Goal: Information Seeking & Learning: Learn about a topic

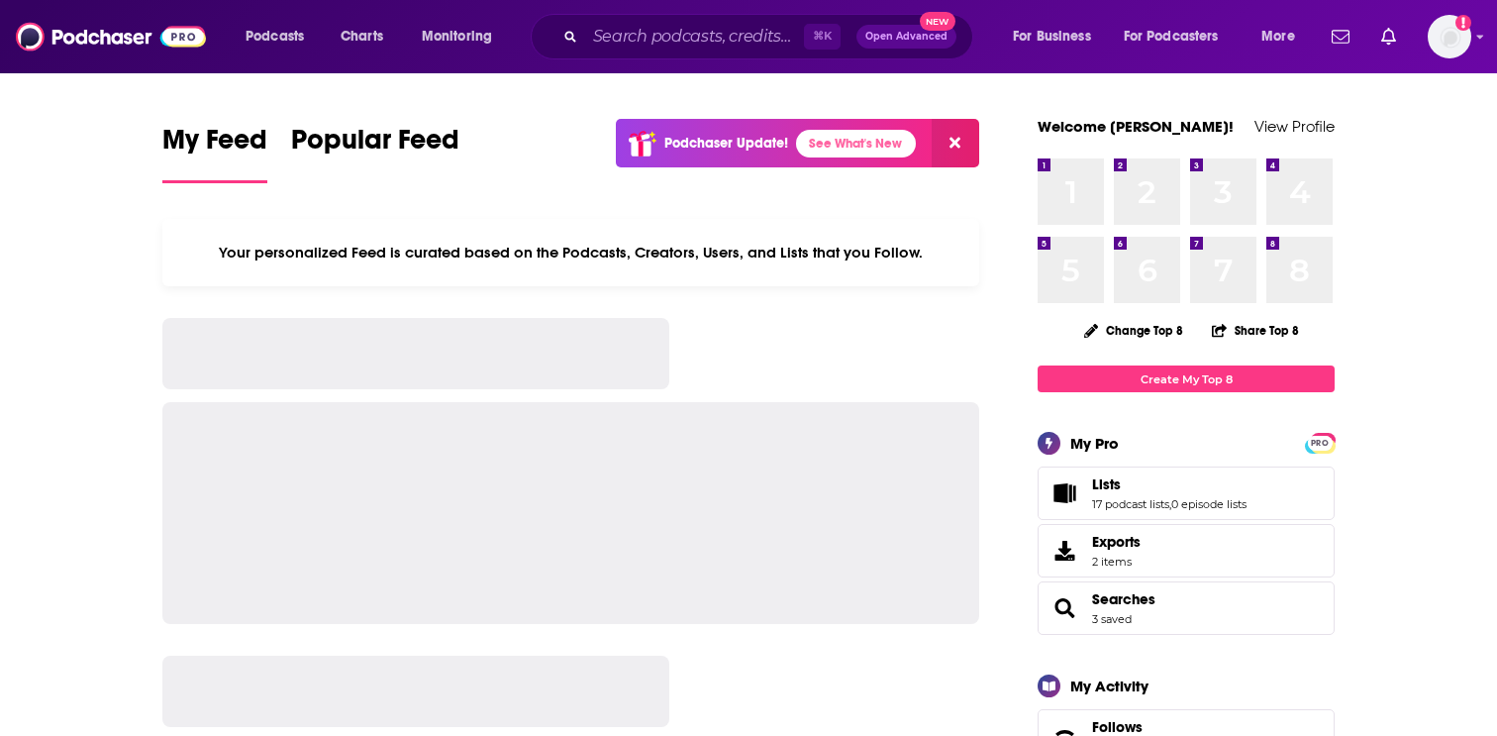
click at [616, 40] on input "Search podcasts, credits, & more..." at bounding box center [694, 37] width 219 height 32
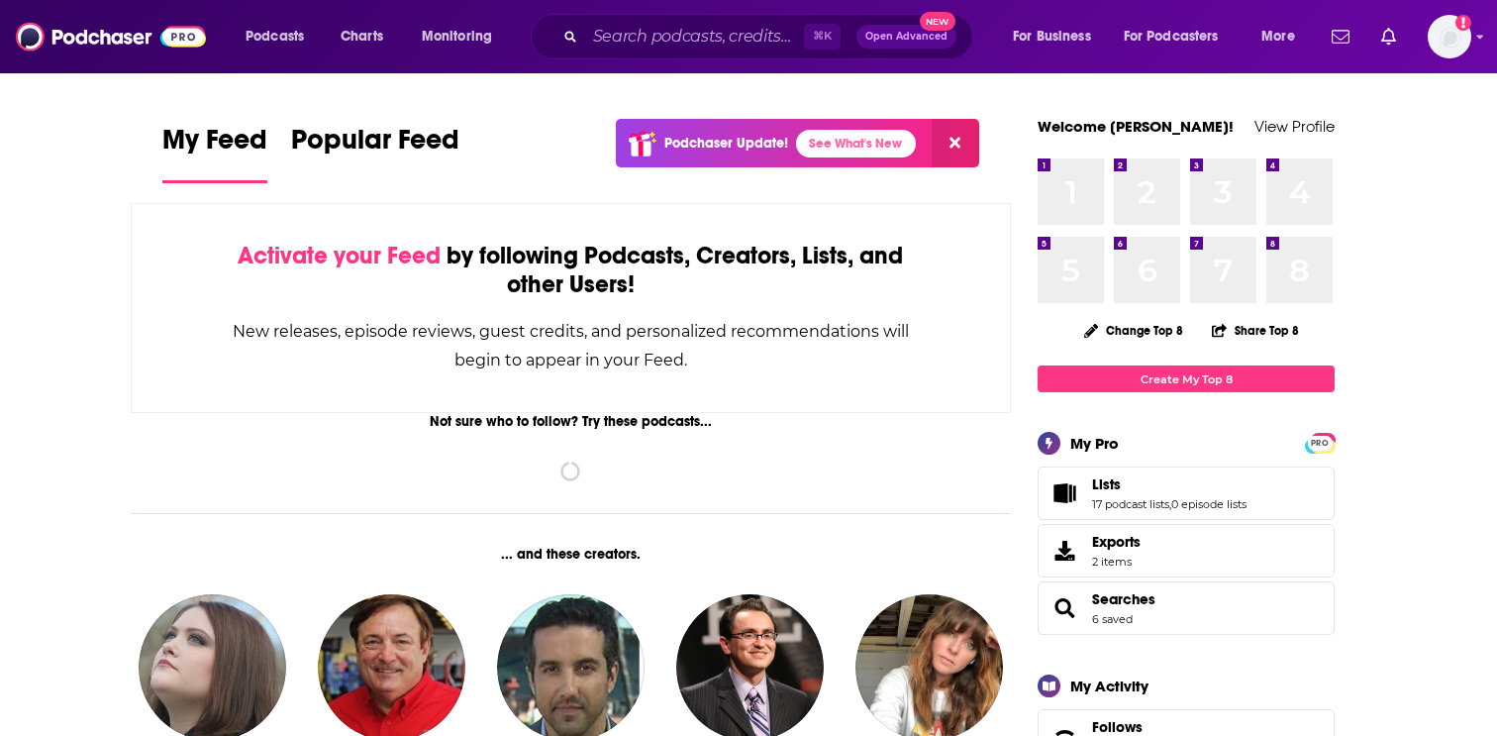
click at [616, 42] on input "Search podcasts, credits, & more..." at bounding box center [694, 37] width 219 height 32
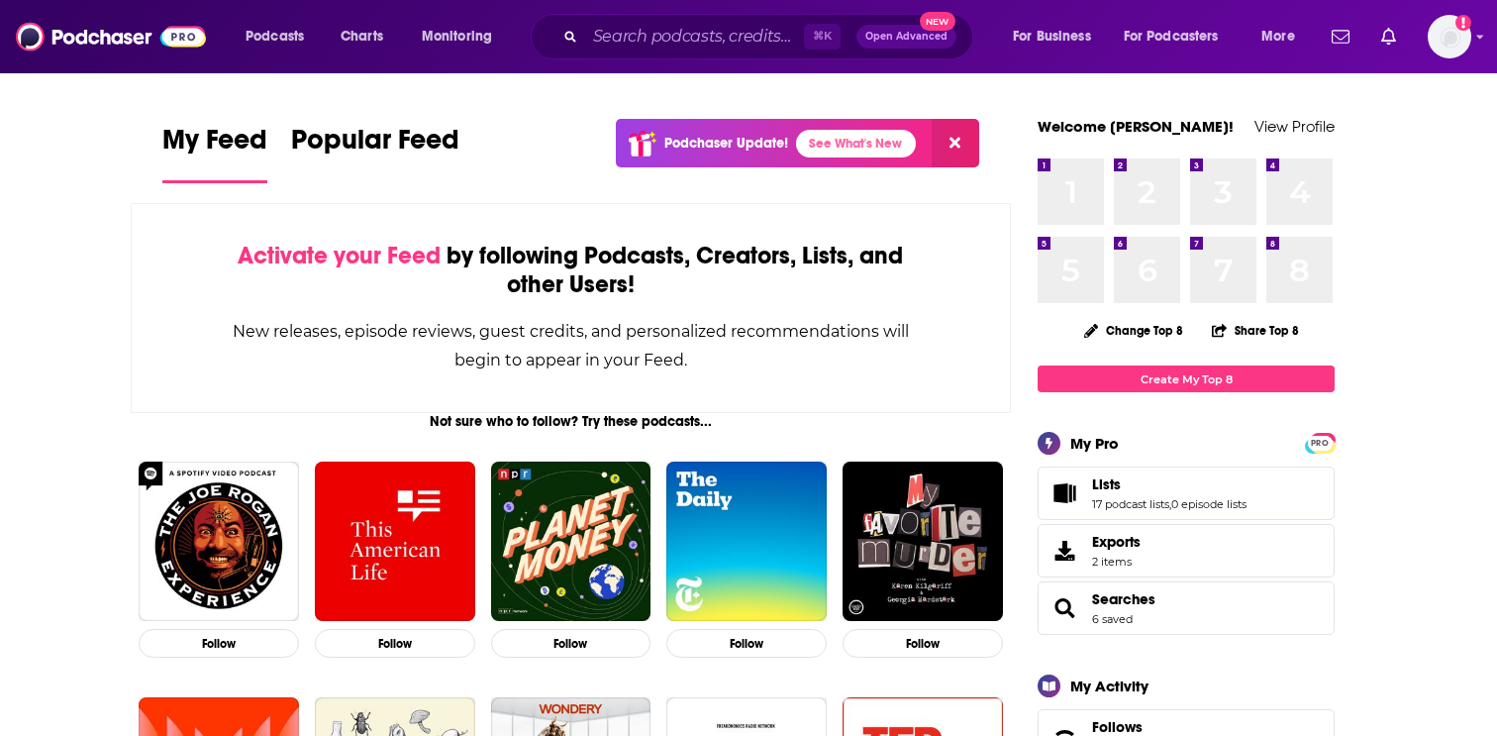
click at [604, 35] on input "Search podcasts, credits, & more..." at bounding box center [694, 37] width 219 height 32
click at [619, 52] on div "⌘ K Open Advanced New" at bounding box center [752, 37] width 443 height 46
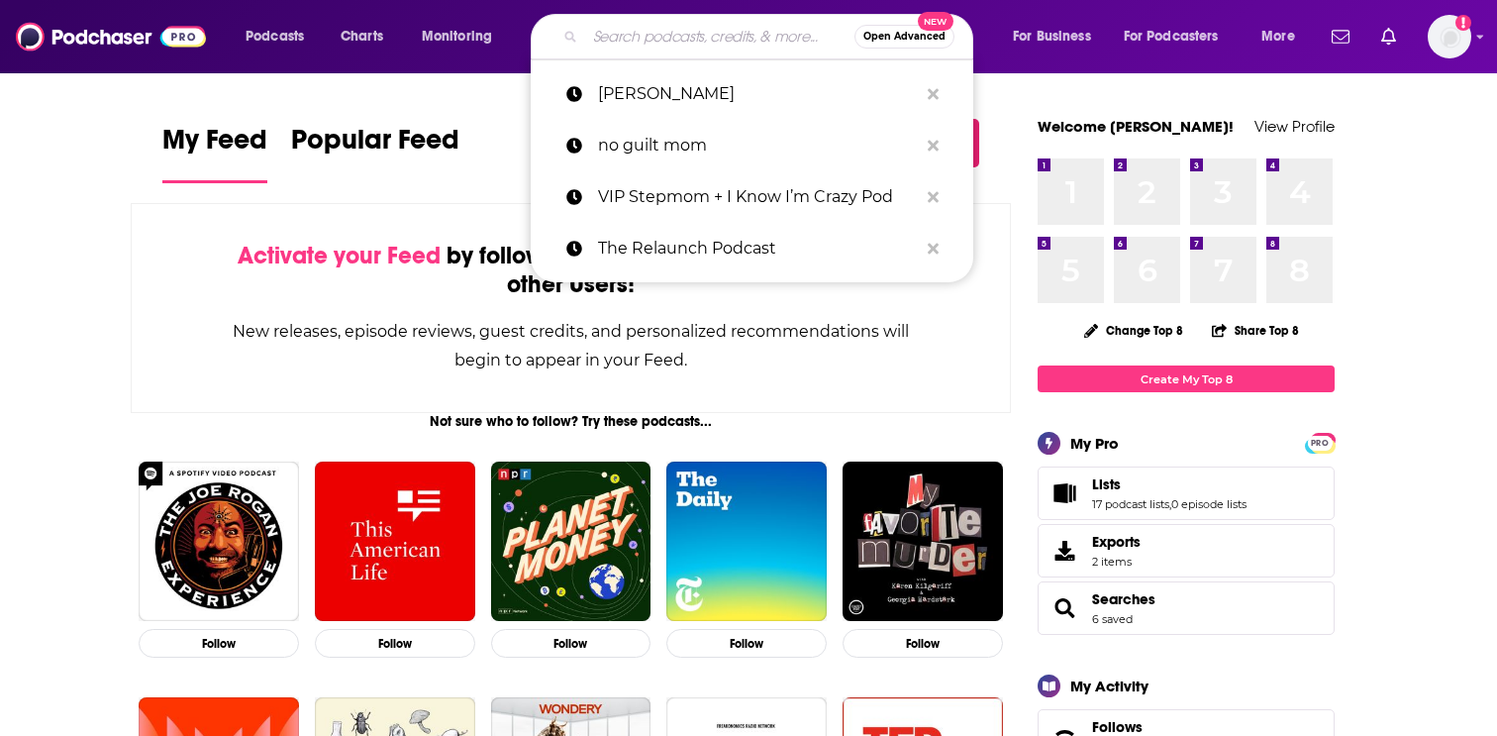
click at [619, 44] on input "Search podcasts, credits, & more..." at bounding box center [719, 37] width 269 height 32
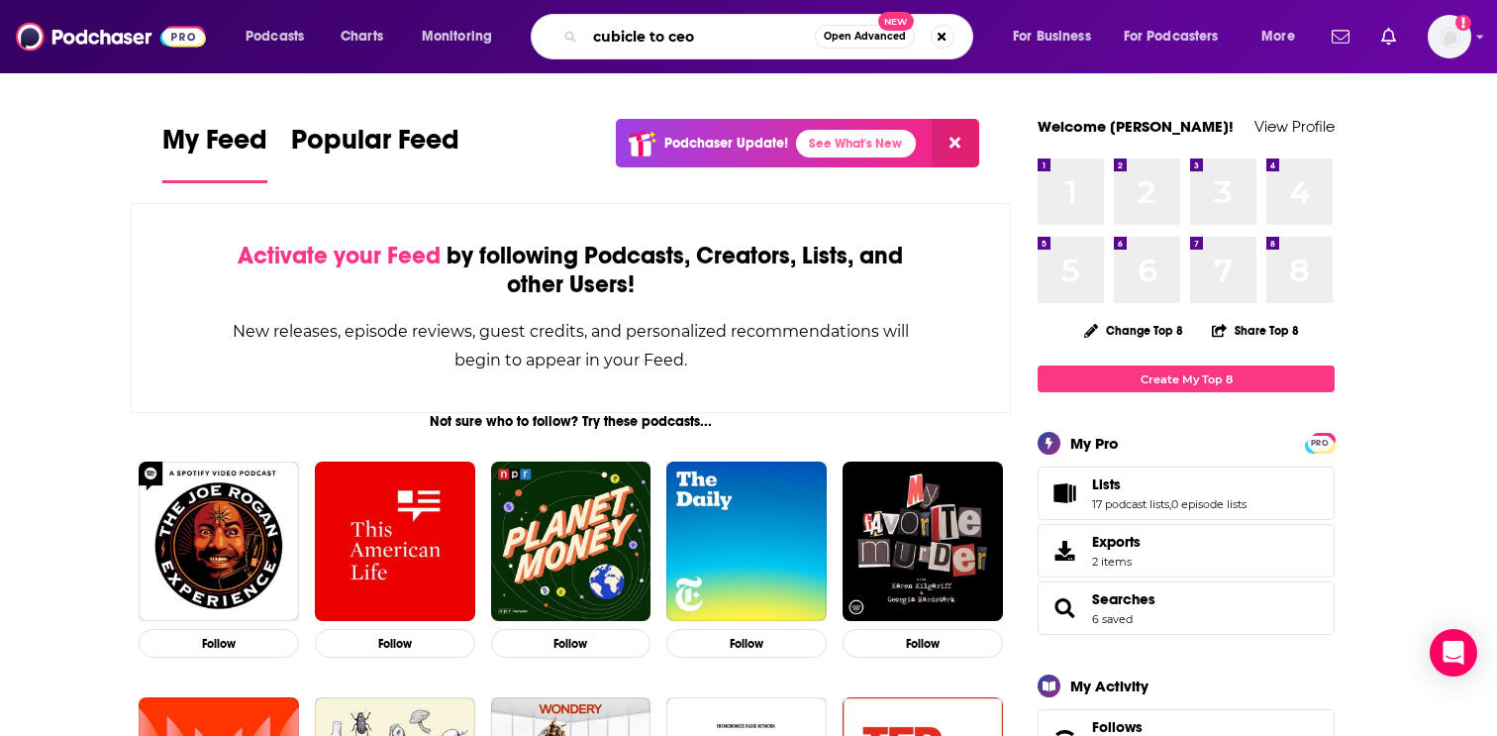
type input "cubicle to ceo"
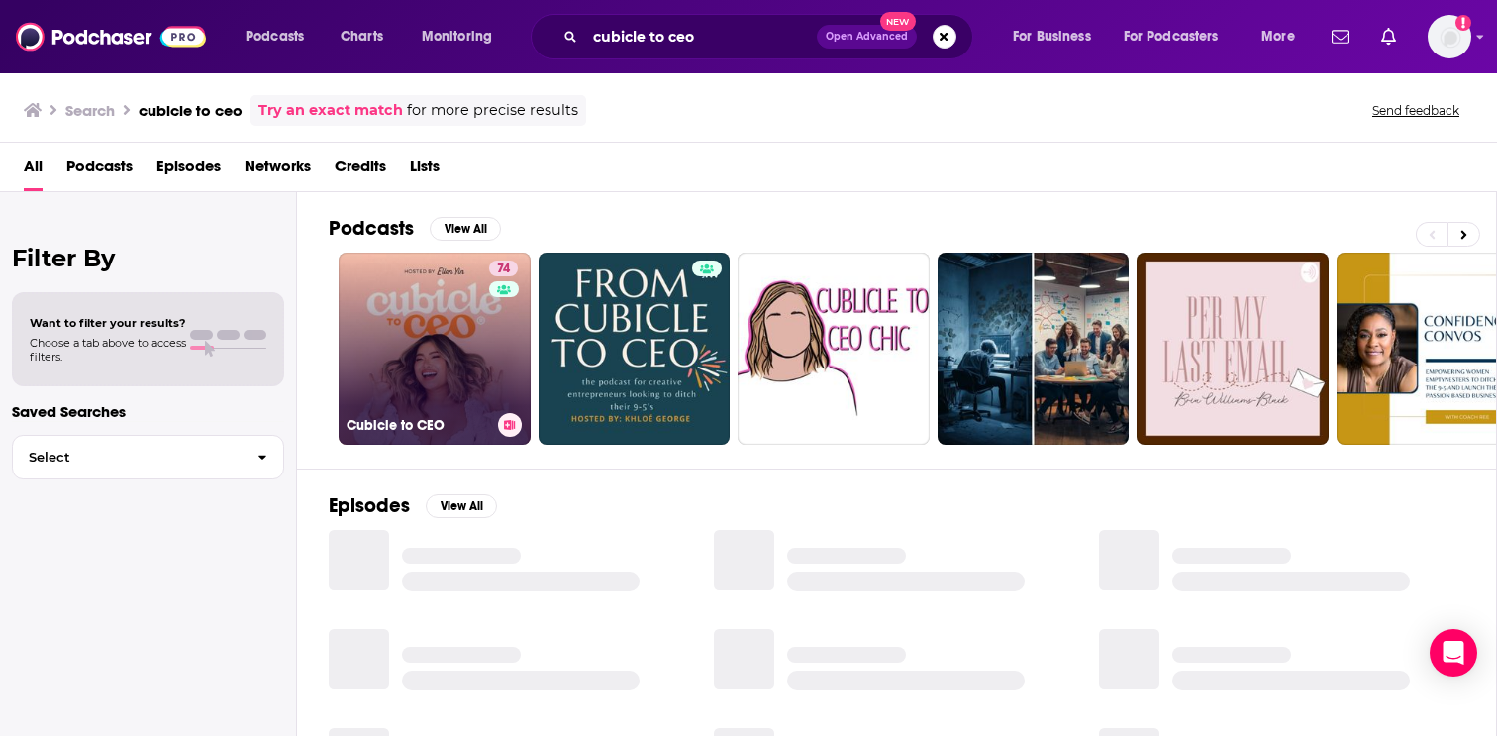
click at [430, 358] on link "74 Cubicle to CEO" at bounding box center [435, 348] width 192 height 192
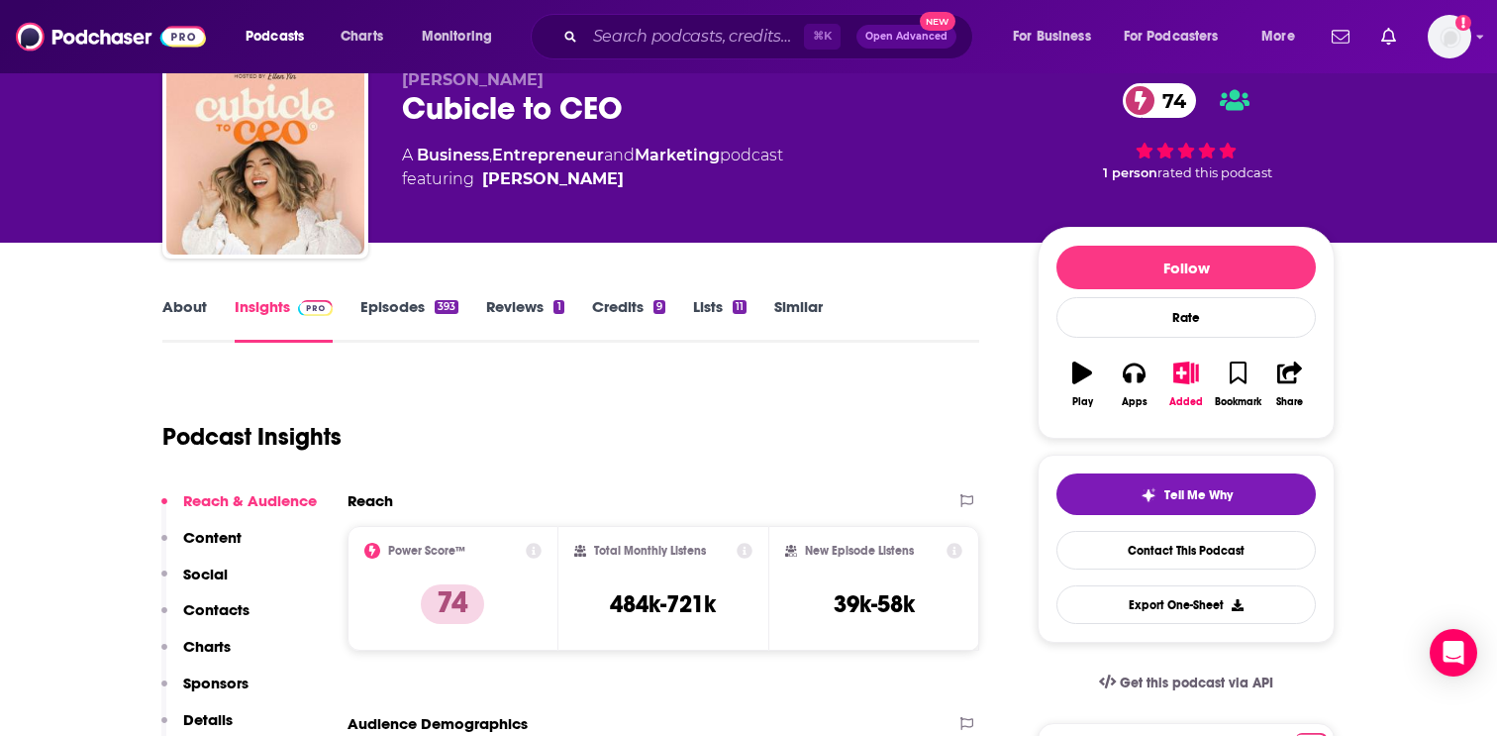
scroll to position [82, 0]
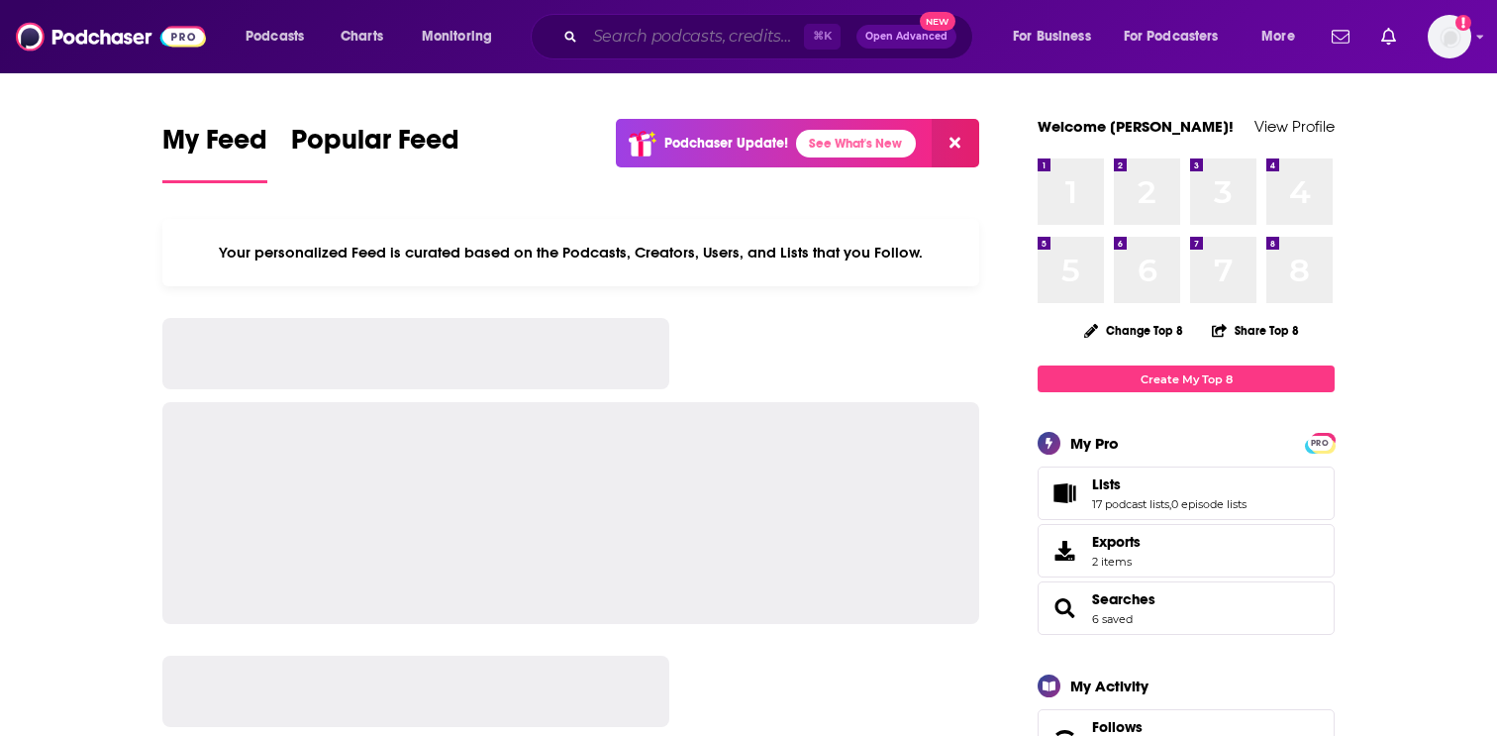
click at [624, 35] on input "Search podcasts, credits, & more..." at bounding box center [694, 37] width 219 height 32
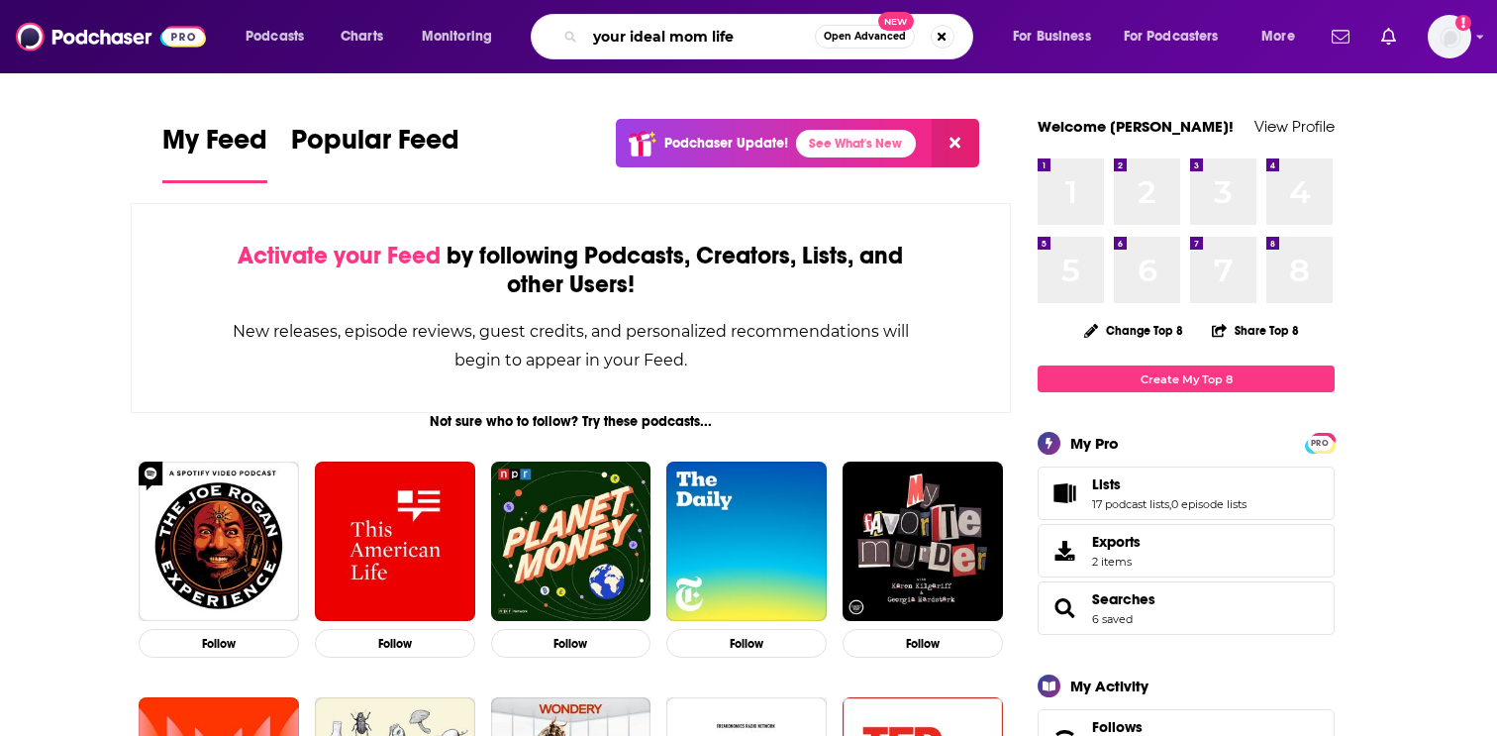
type input "your ideal mom life"
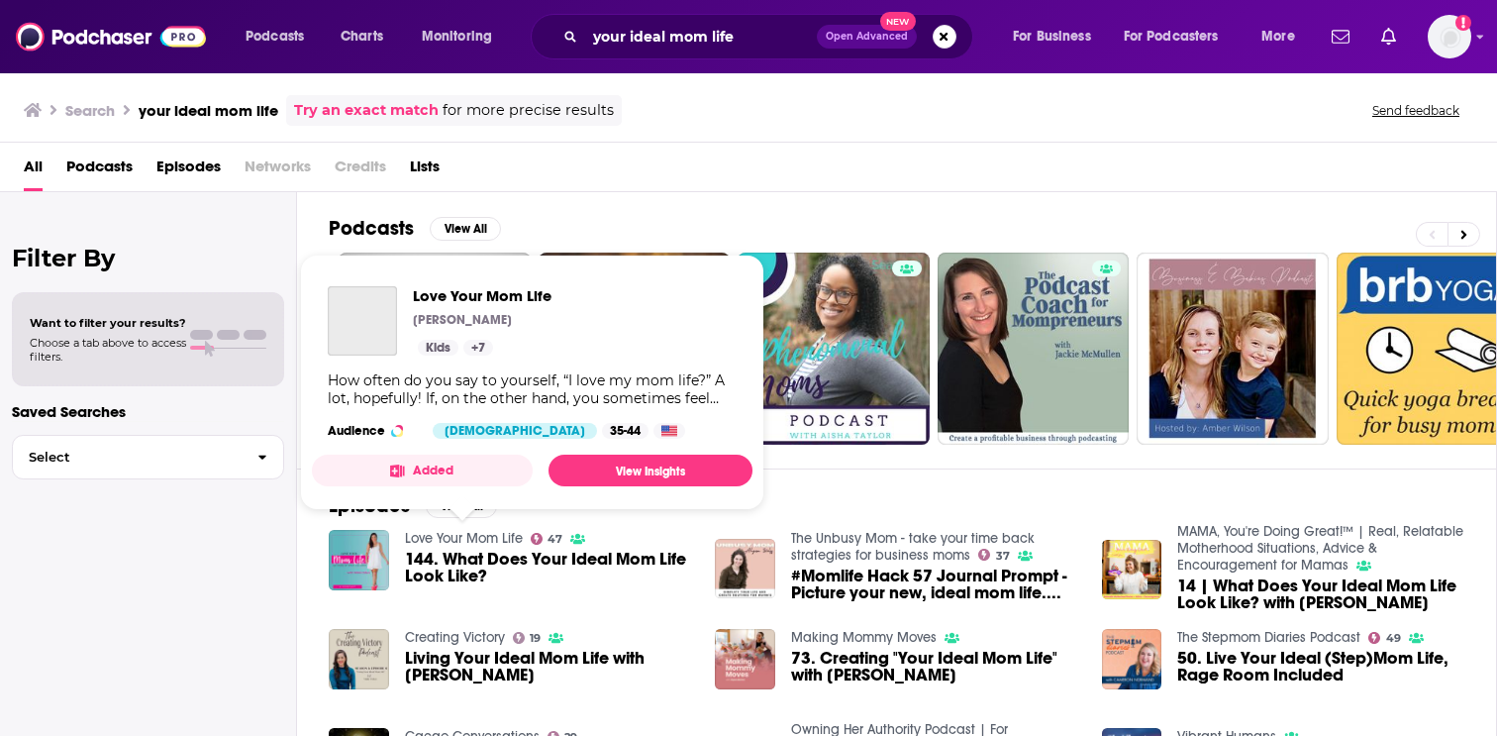
click at [482, 543] on link "Love Your Mom Life" at bounding box center [464, 538] width 118 height 17
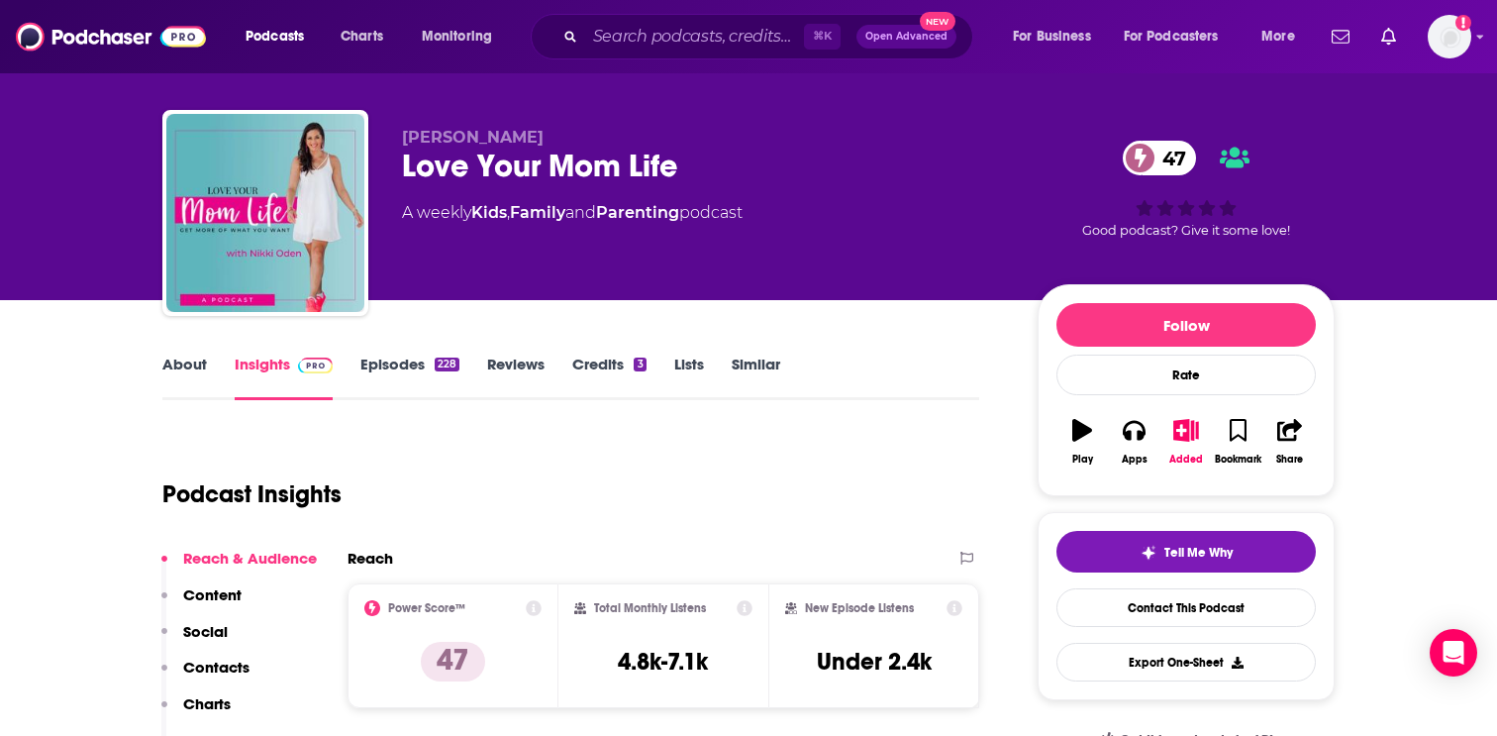
scroll to position [29, 0]
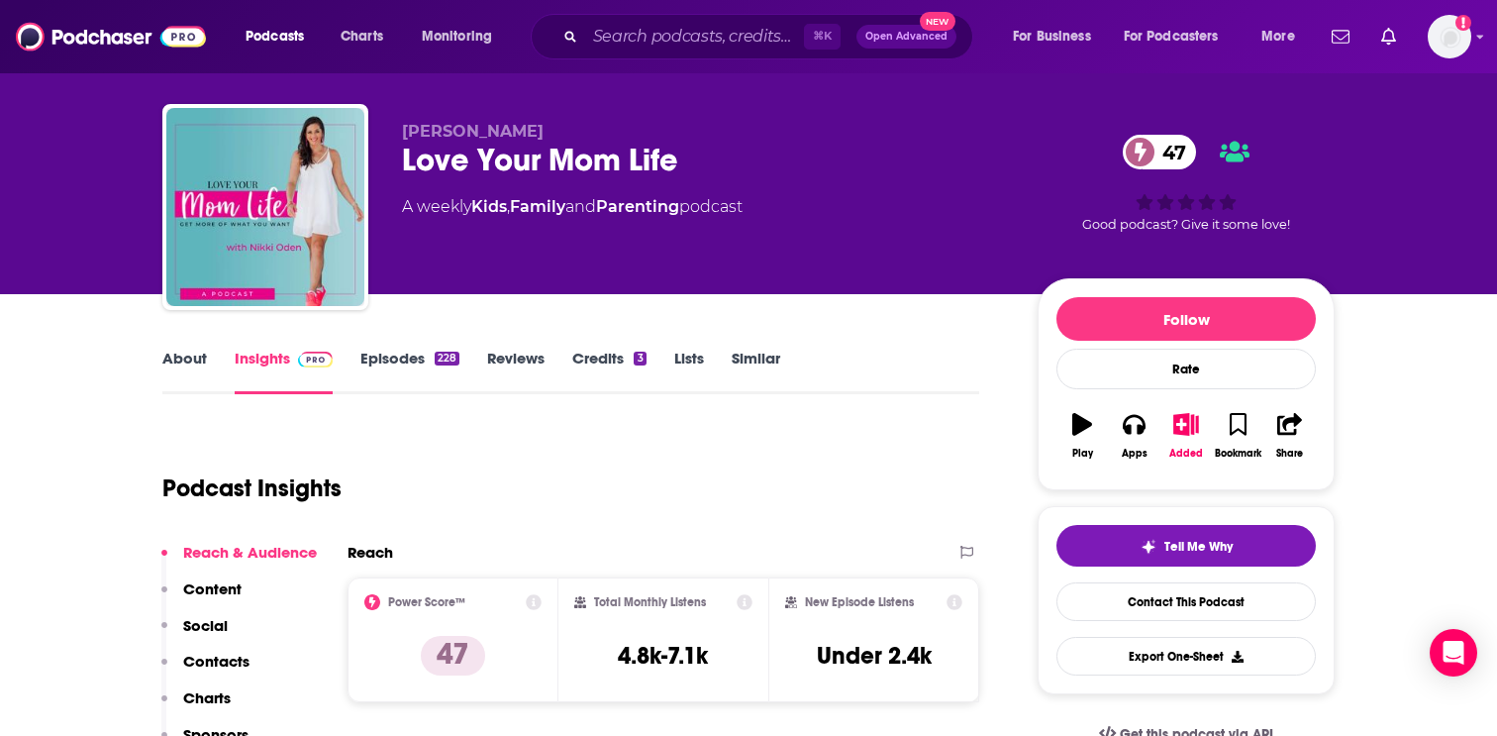
click at [213, 354] on div "About" at bounding box center [198, 372] width 72 height 46
click at [197, 381] on link "About" at bounding box center [184, 372] width 45 height 46
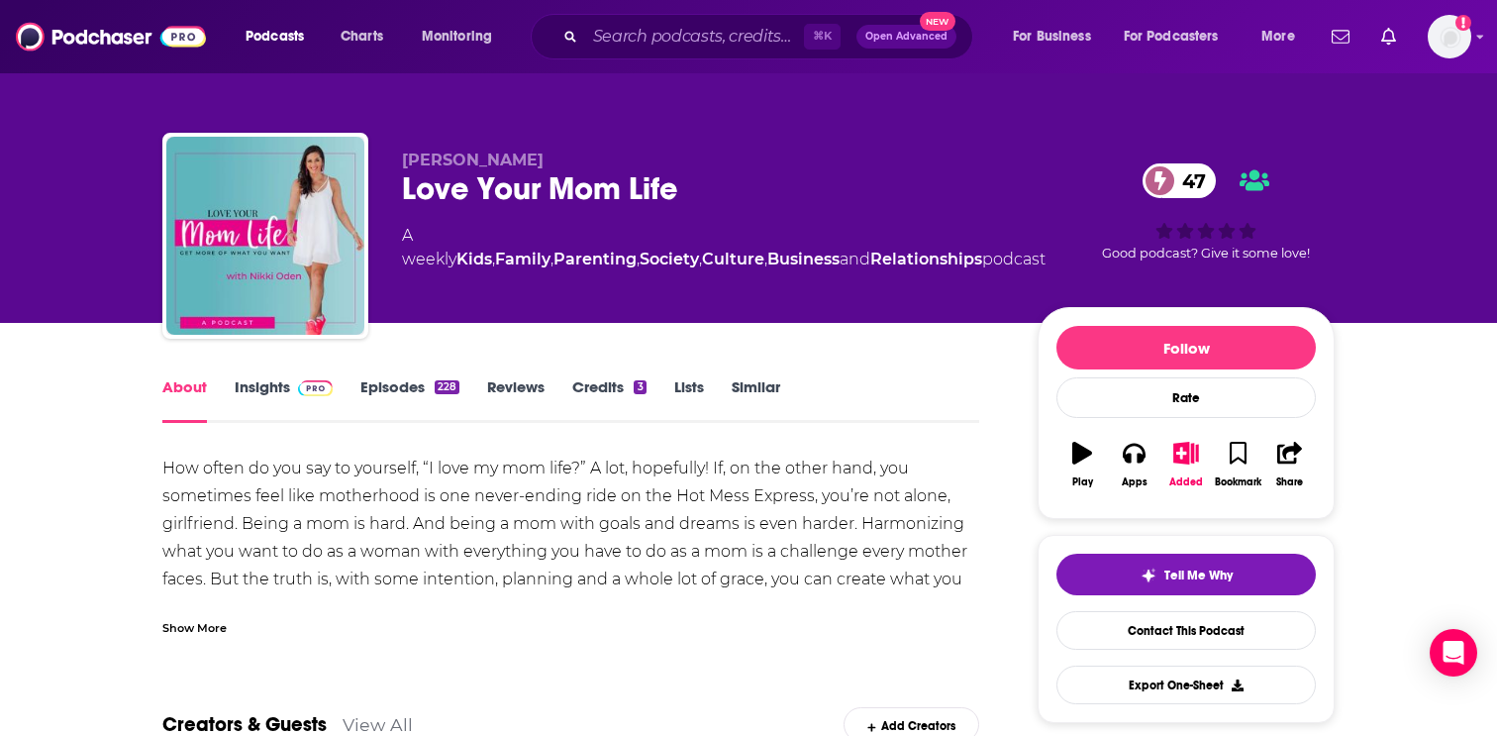
click at [223, 622] on div "Show More" at bounding box center [194, 626] width 64 height 19
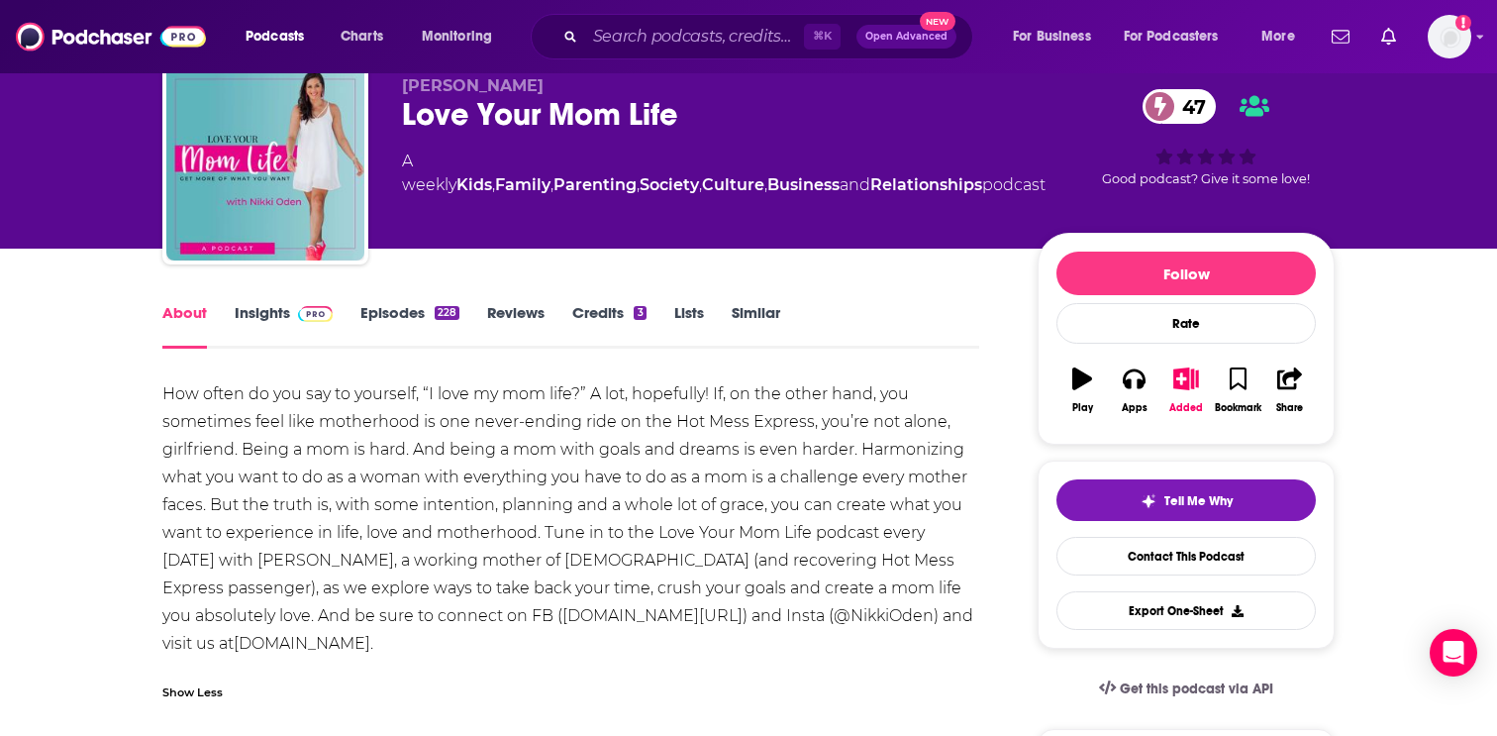
scroll to position [77, 0]
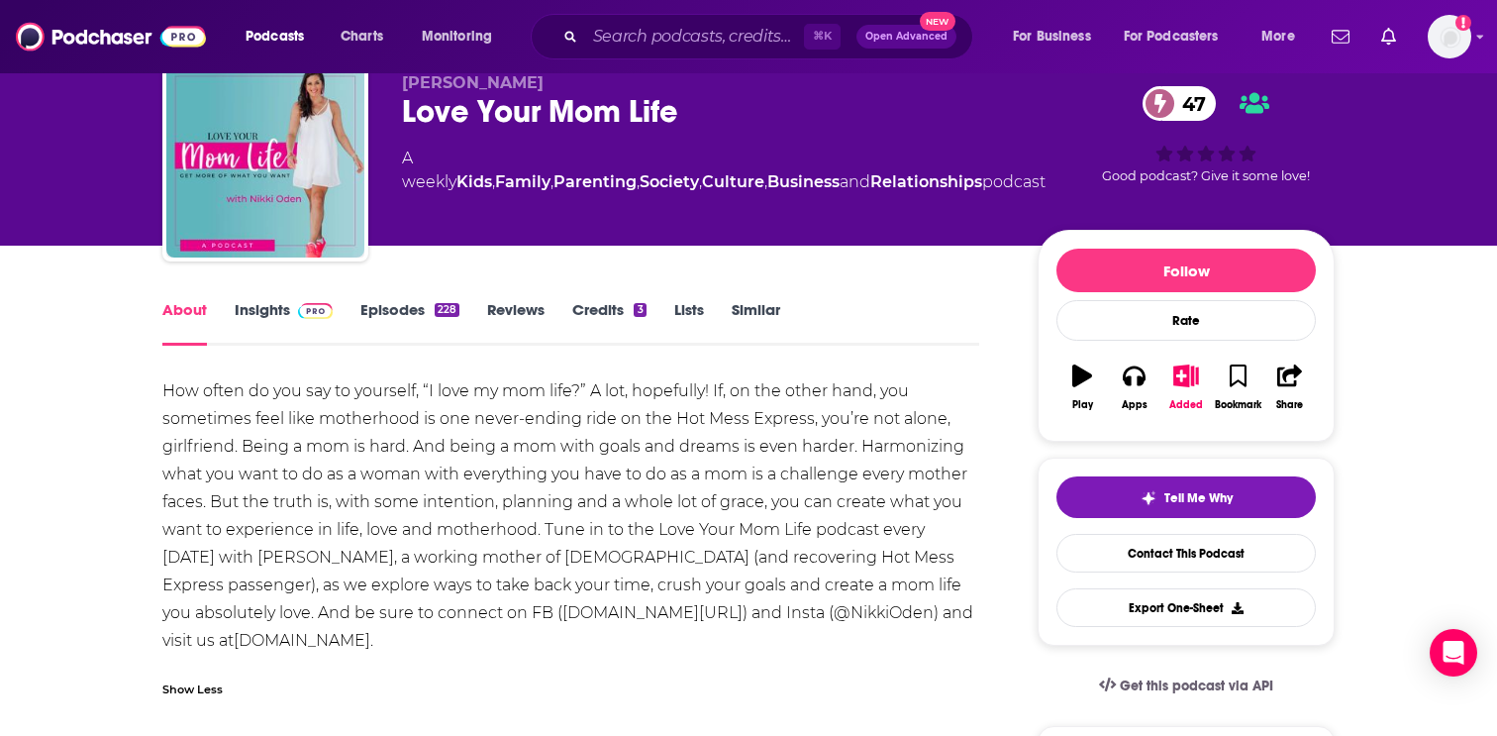
click at [390, 317] on link "Episodes 228" at bounding box center [409, 323] width 99 height 46
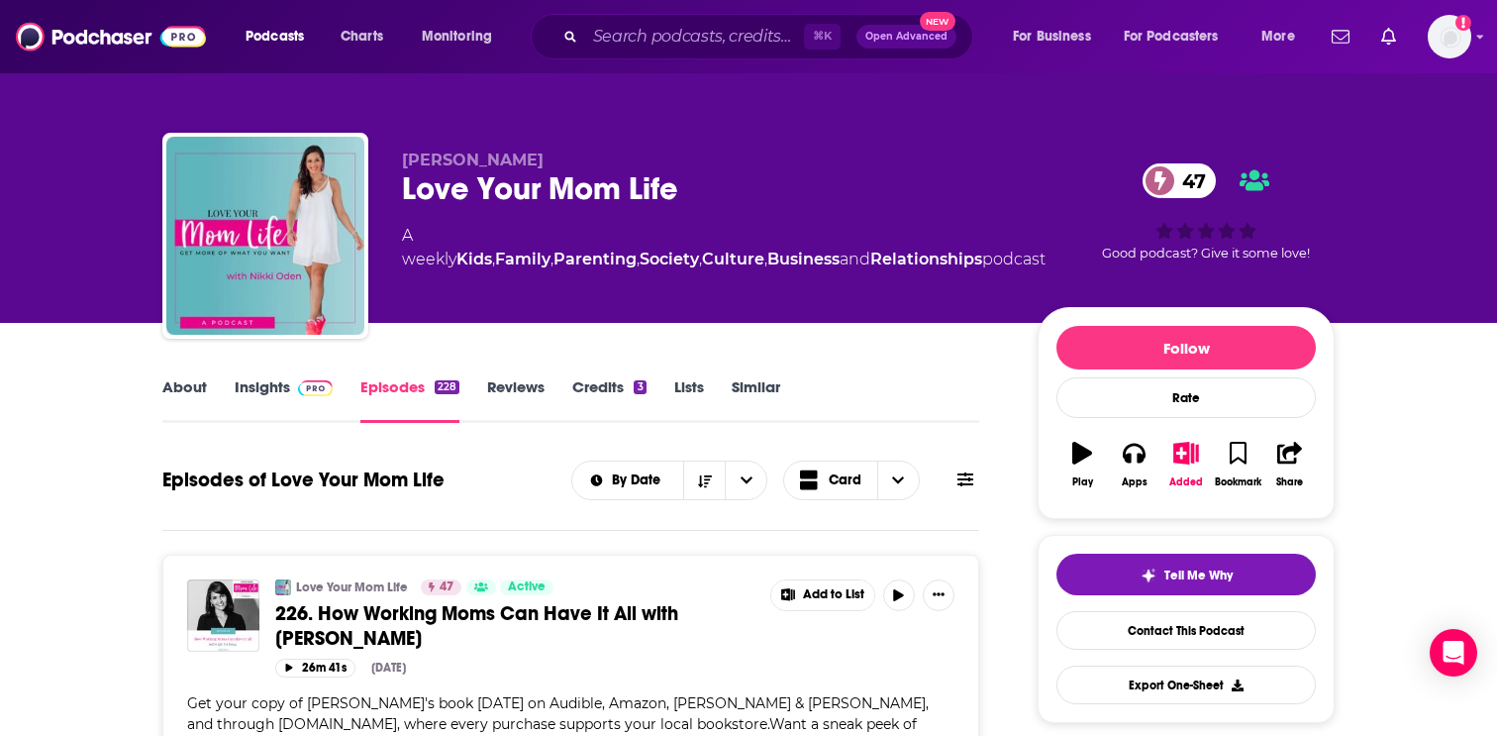
click at [275, 392] on link "Insights" at bounding box center [284, 400] width 98 height 46
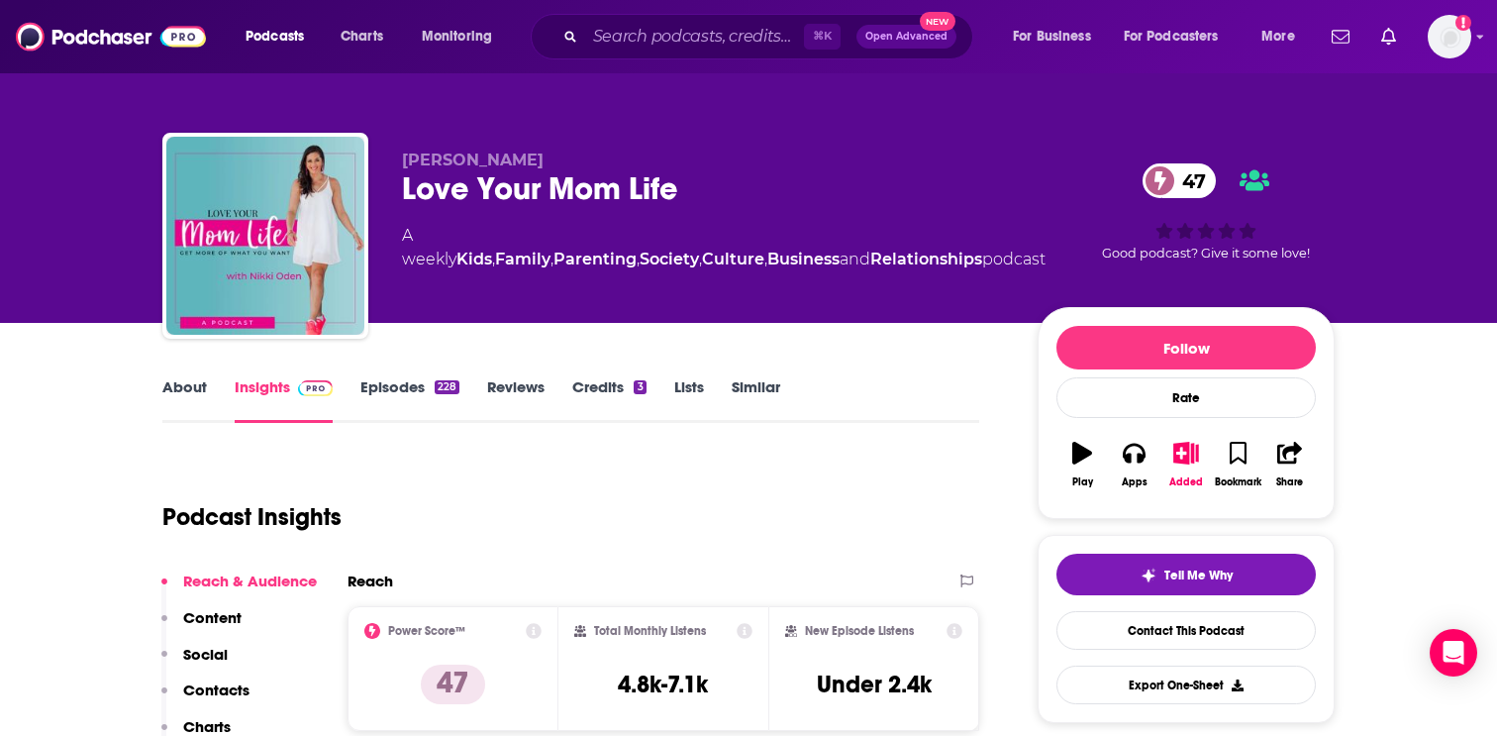
click at [192, 403] on link "About" at bounding box center [184, 400] width 45 height 46
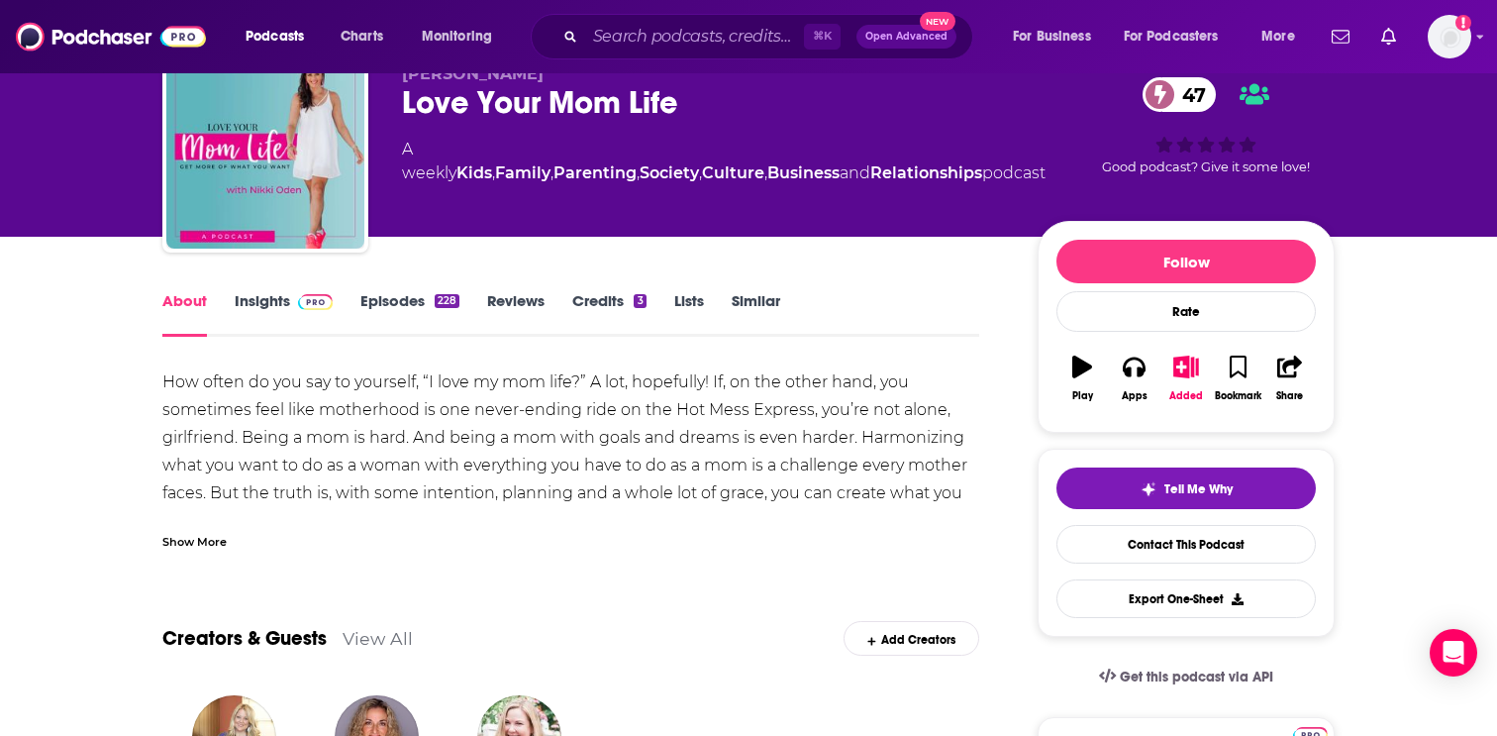
scroll to position [92, 0]
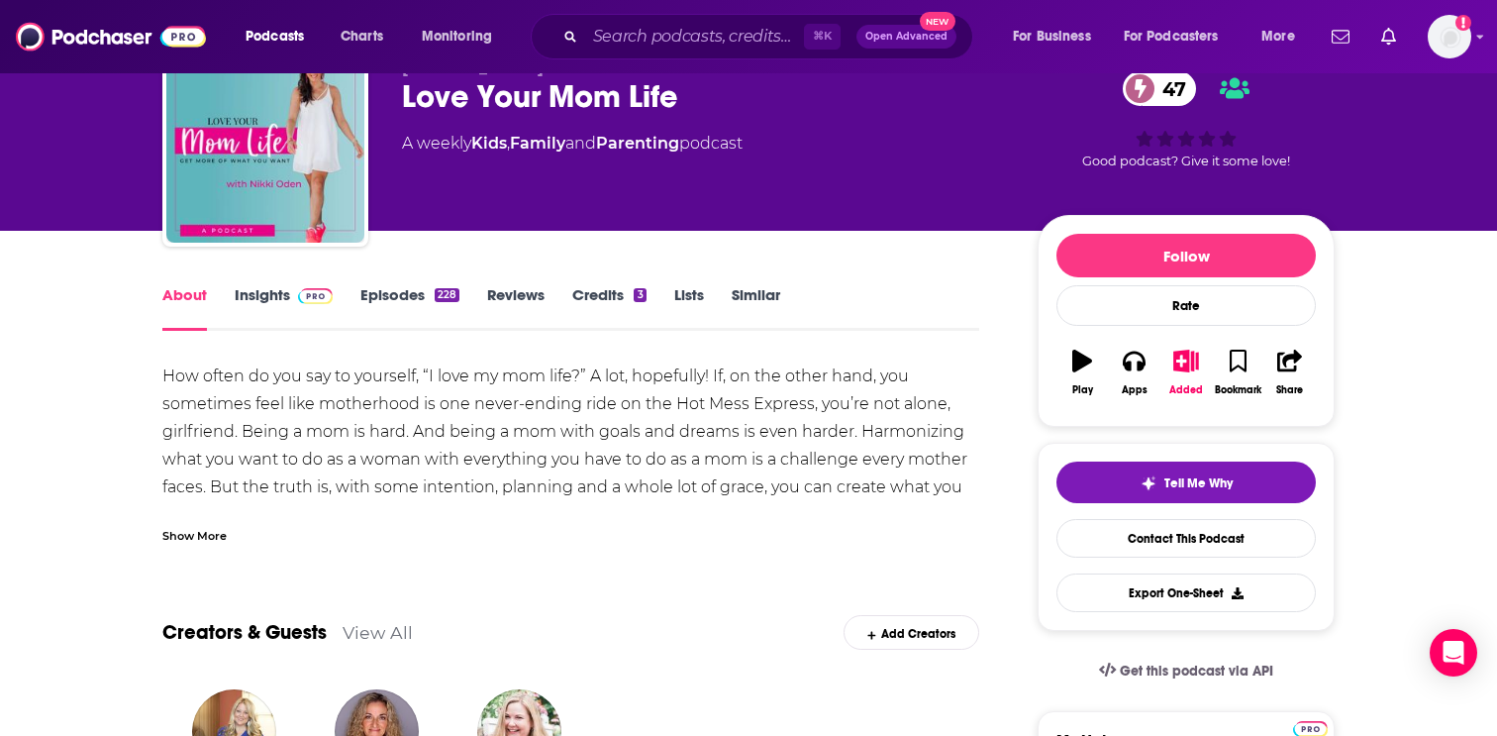
click at [228, 531] on div "Show More" at bounding box center [570, 528] width 817 height 34
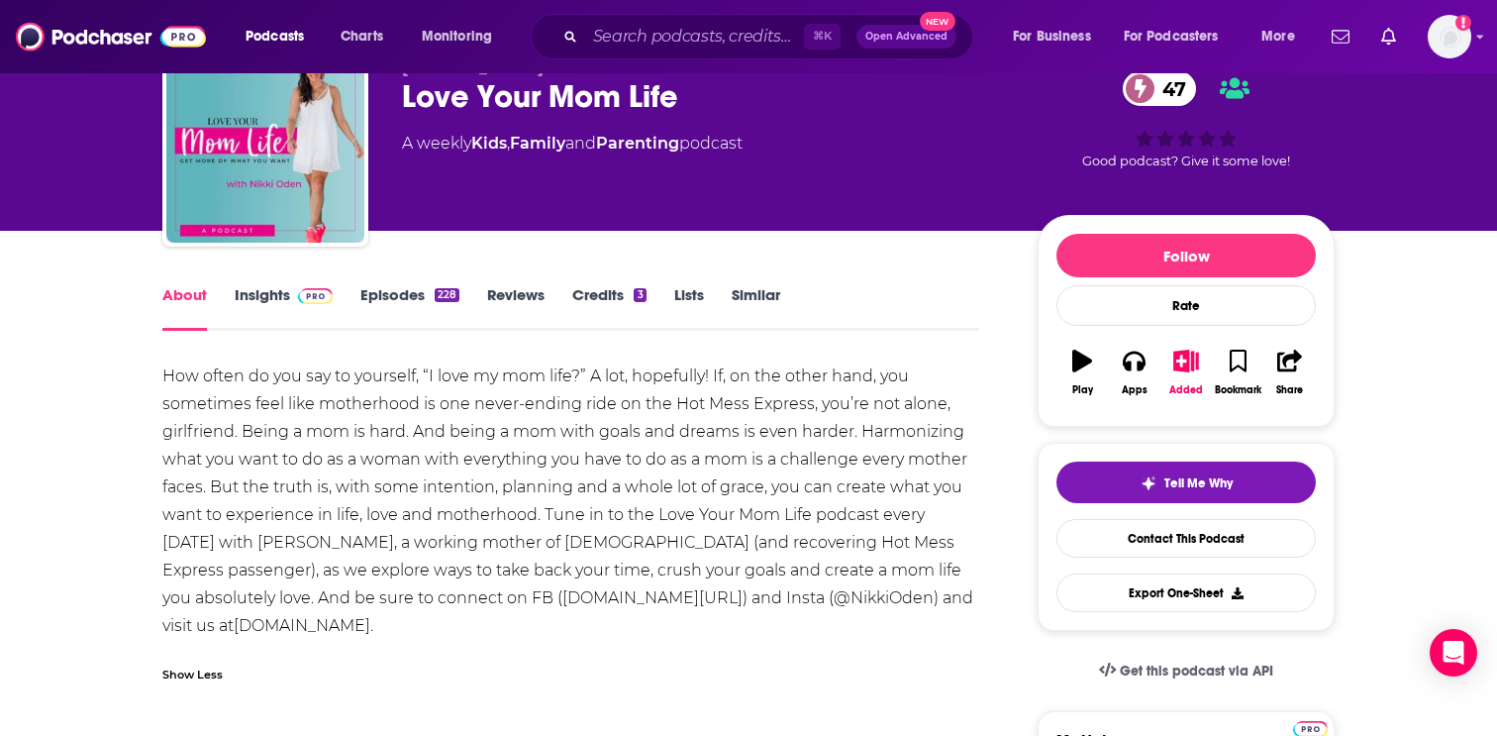
click at [562, 596] on link "www.facebook.com/youridealmomlife" at bounding box center [652, 597] width 180 height 19
